Goal: Information Seeking & Learning: Learn about a topic

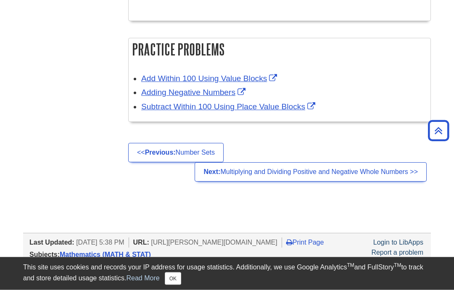
scroll to position [1294, 0]
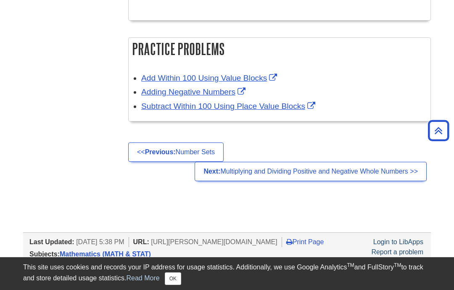
click at [176, 155] on strong "Previous:" at bounding box center [160, 151] width 31 height 7
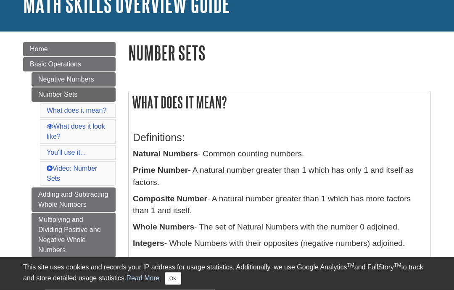
scroll to position [63, 0]
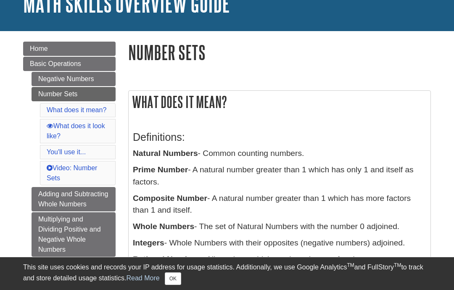
click at [29, 66] on link "Basic Operations" at bounding box center [69, 64] width 92 height 14
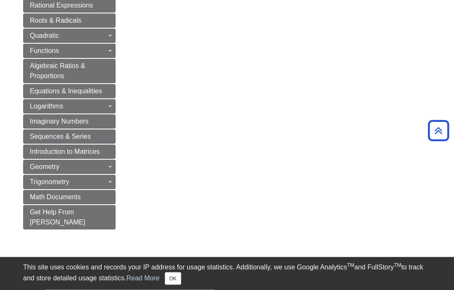
scroll to position [511, 0]
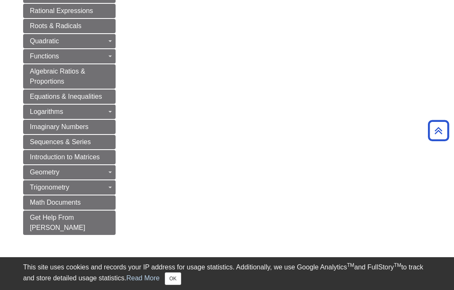
click at [34, 184] on span "Trigonometry" at bounding box center [49, 187] width 39 height 7
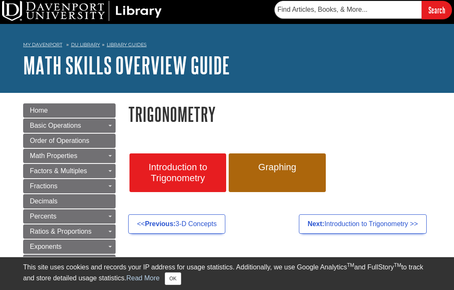
scroll to position [9, 0]
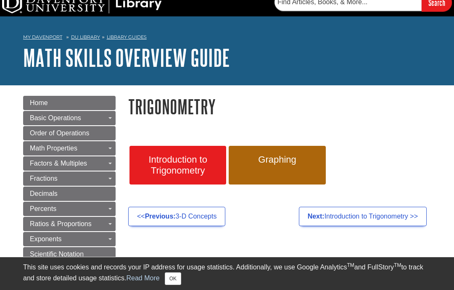
click at [44, 102] on span "Home" at bounding box center [39, 102] width 18 height 7
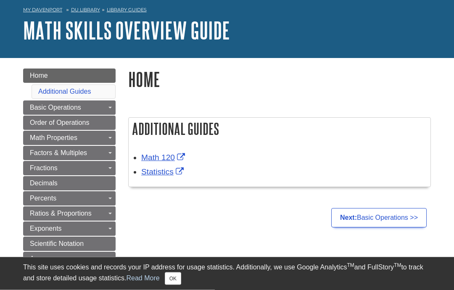
scroll to position [102, 0]
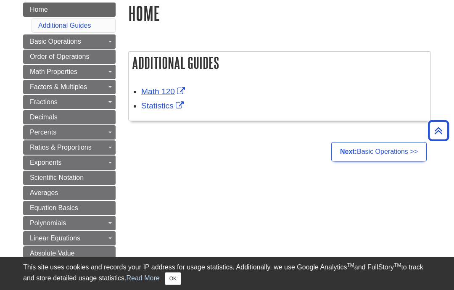
click at [359, 153] on link "Next: Basic Operations >>" at bounding box center [378, 151] width 95 height 19
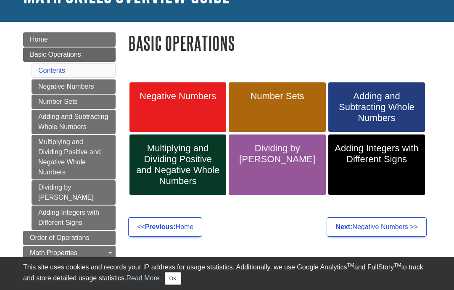
scroll to position [72, 0]
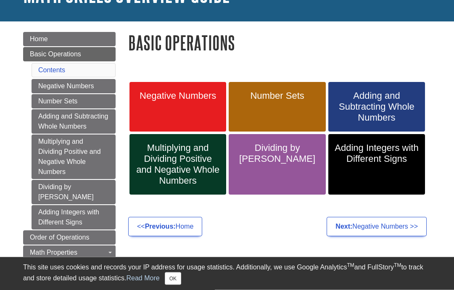
click at [155, 115] on link "Negative Numbers" at bounding box center [177, 107] width 97 height 50
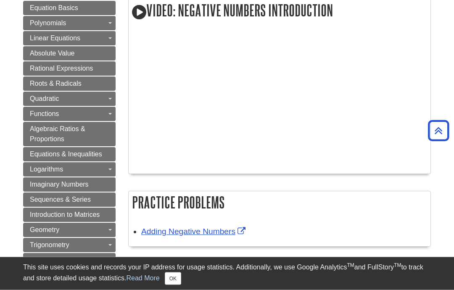
scroll to position [532, 0]
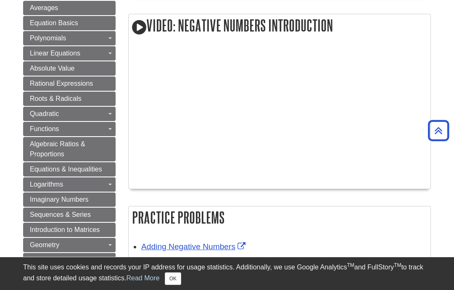
click at [71, 138] on link "Algebraic Ratios & Proportions" at bounding box center [69, 149] width 92 height 24
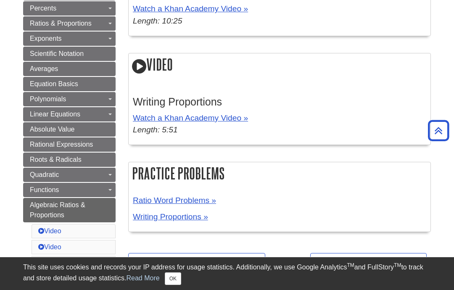
scroll to position [227, 0]
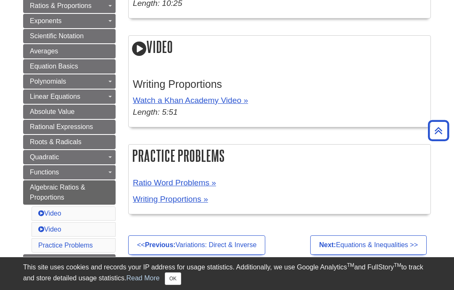
click at [42, 157] on span "Quadratic" at bounding box center [44, 156] width 29 height 7
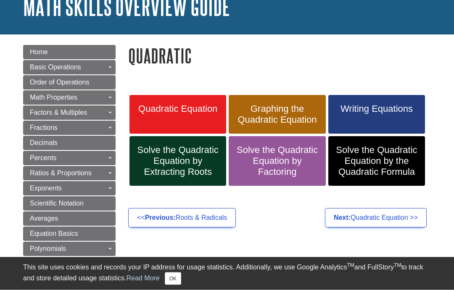
scroll to position [106, 0]
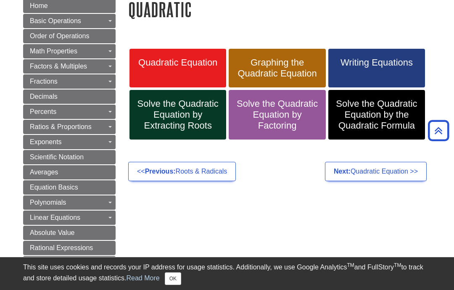
click at [164, 74] on link "Quadratic Equation" at bounding box center [177, 68] width 97 height 39
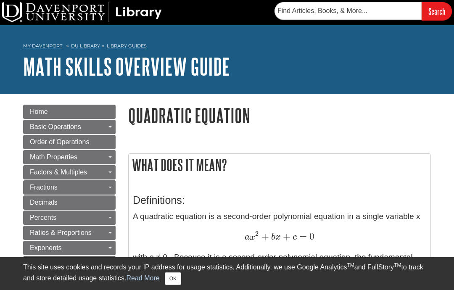
click at [37, 125] on span "Basic Operations" at bounding box center [55, 126] width 51 height 7
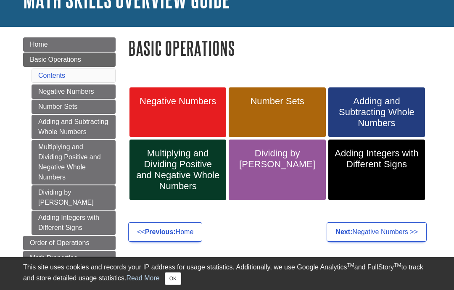
scroll to position [67, 0]
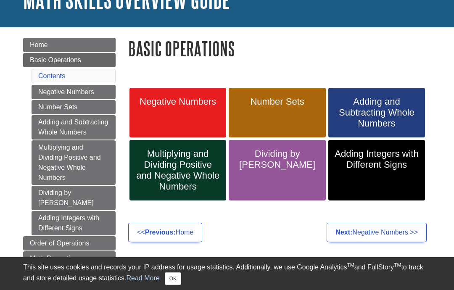
click at [44, 96] on link "Negative Numbers" at bounding box center [73, 92] width 84 height 14
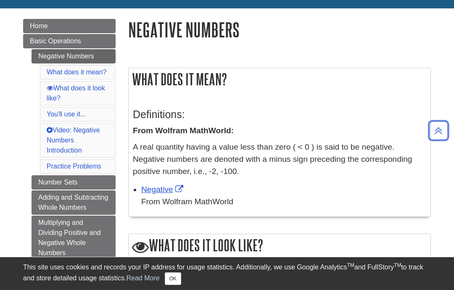
scroll to position [85, 0]
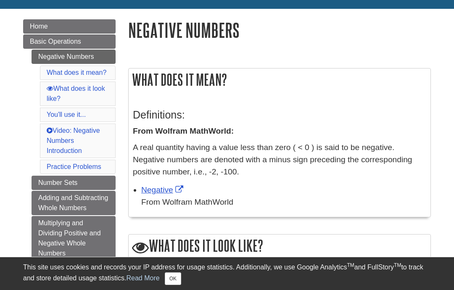
click at [45, 186] on link "Number Sets" at bounding box center [73, 183] width 84 height 14
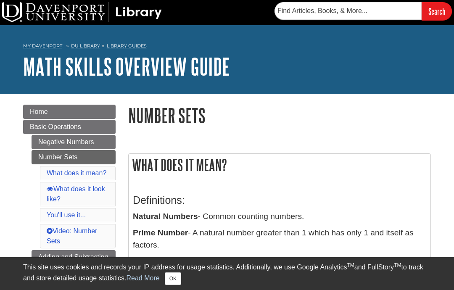
click at [40, 127] on span "Basic Operations" at bounding box center [55, 126] width 51 height 7
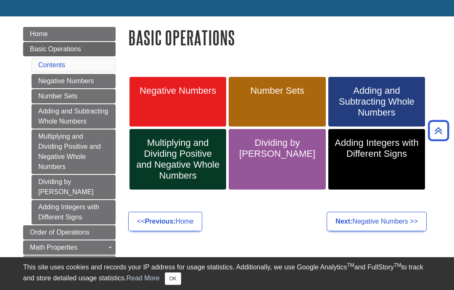
scroll to position [76, 0]
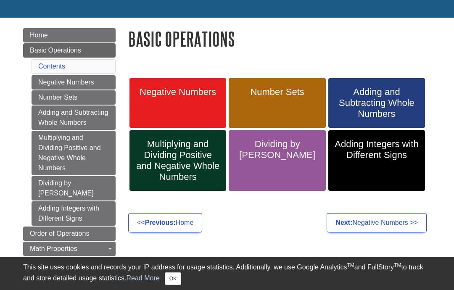
click at [36, 52] on span "Basic Operations" at bounding box center [55, 50] width 51 height 7
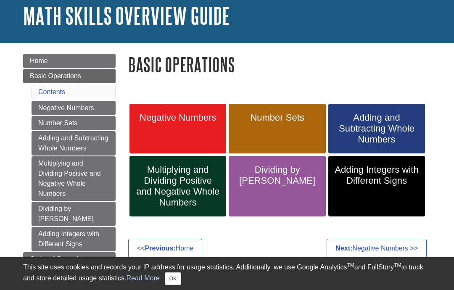
scroll to position [52, 0]
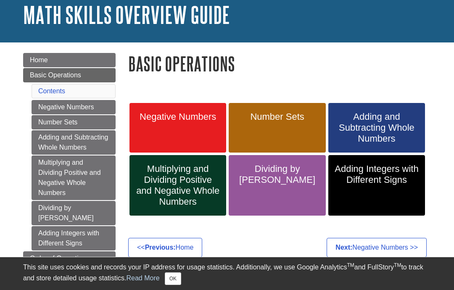
click at [151, 126] on link "Negative Numbers" at bounding box center [177, 128] width 97 height 50
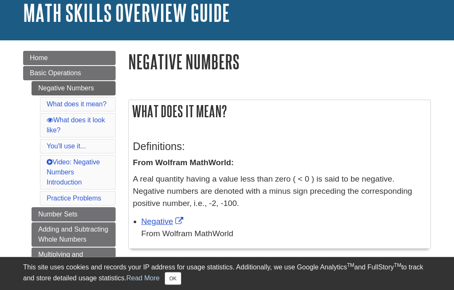
scroll to position [54, 0]
click at [42, 215] on link "Number Sets" at bounding box center [73, 214] width 84 height 14
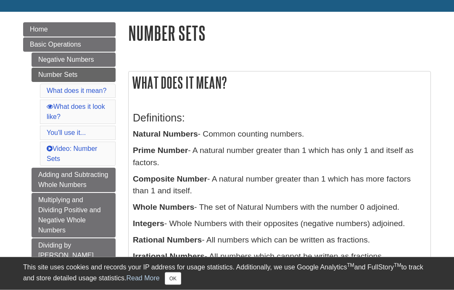
scroll to position [82, 0]
click at [40, 43] on span "Basic Operations" at bounding box center [55, 44] width 51 height 7
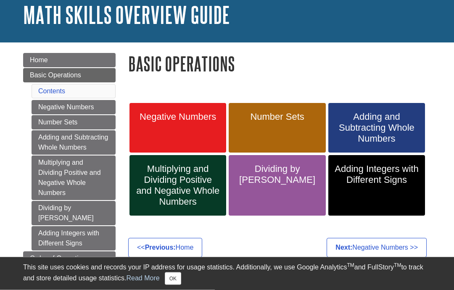
scroll to position [51, 0]
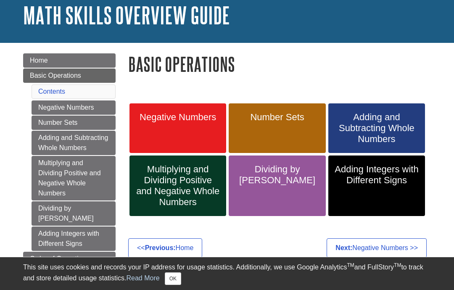
click at [252, 134] on link "Number Sets" at bounding box center [276, 128] width 97 height 50
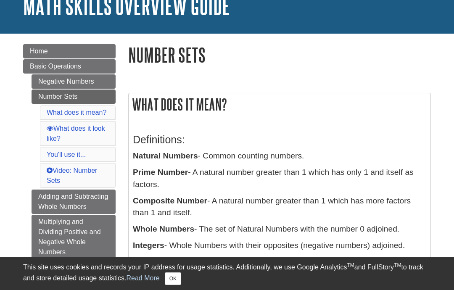
scroll to position [66, 0]
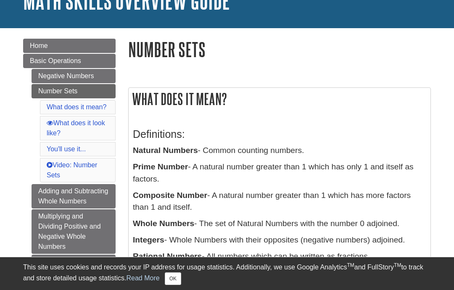
click at [47, 201] on link "Adding and Subtracting Whole Numbers" at bounding box center [73, 196] width 84 height 24
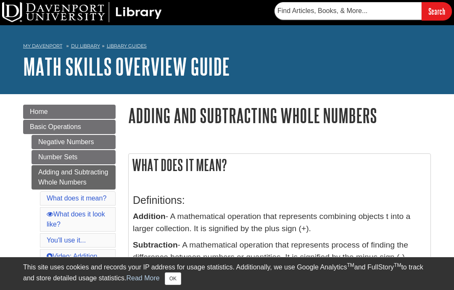
click at [45, 133] on link "Basic Operations" at bounding box center [69, 127] width 92 height 14
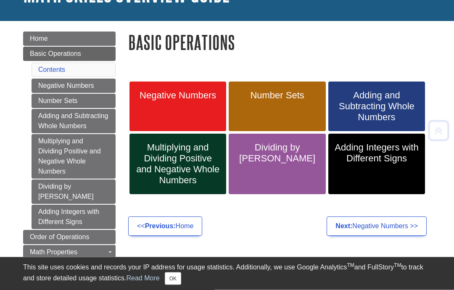
scroll to position [73, 0]
